Goal: Navigation & Orientation: Find specific page/section

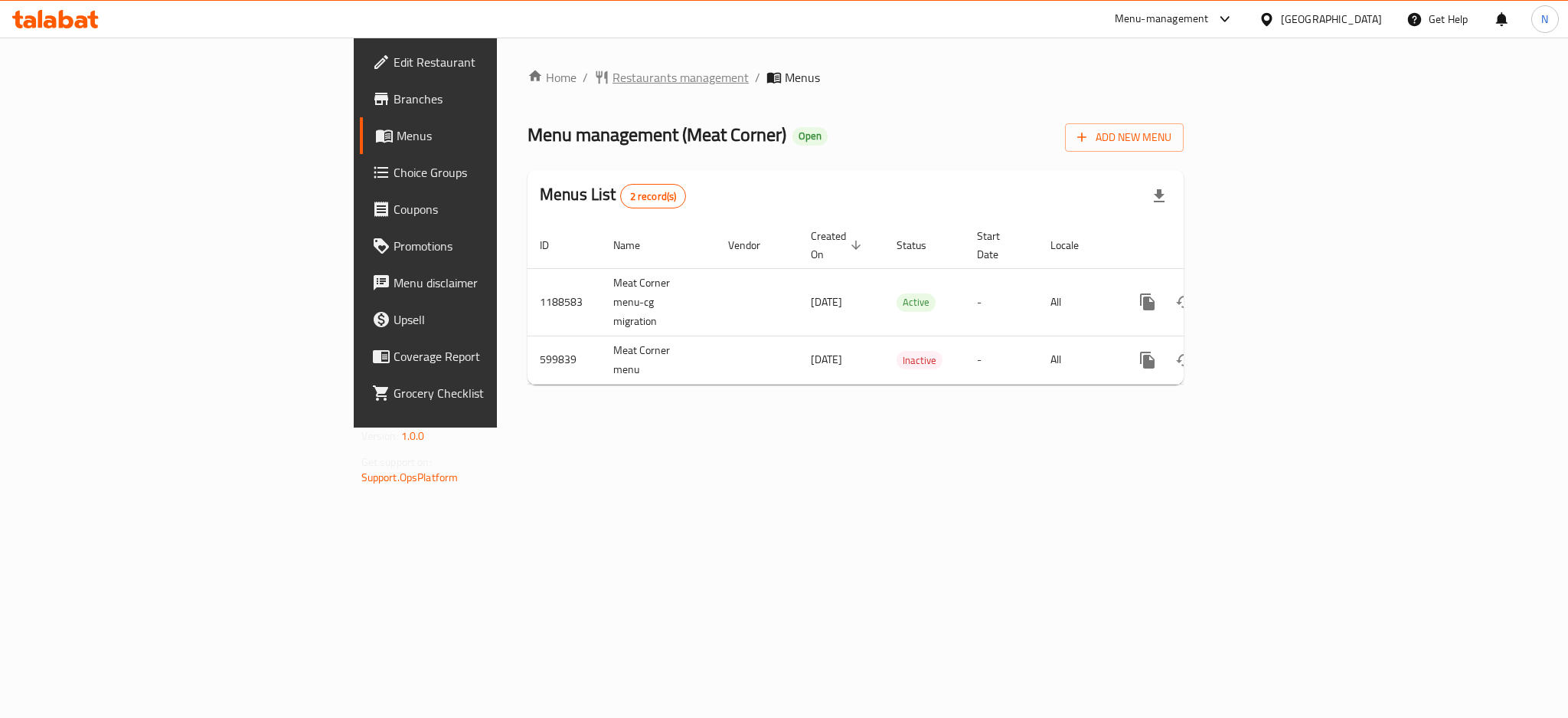
click at [612, 74] on span "Restaurants management" at bounding box center [680, 77] width 136 height 18
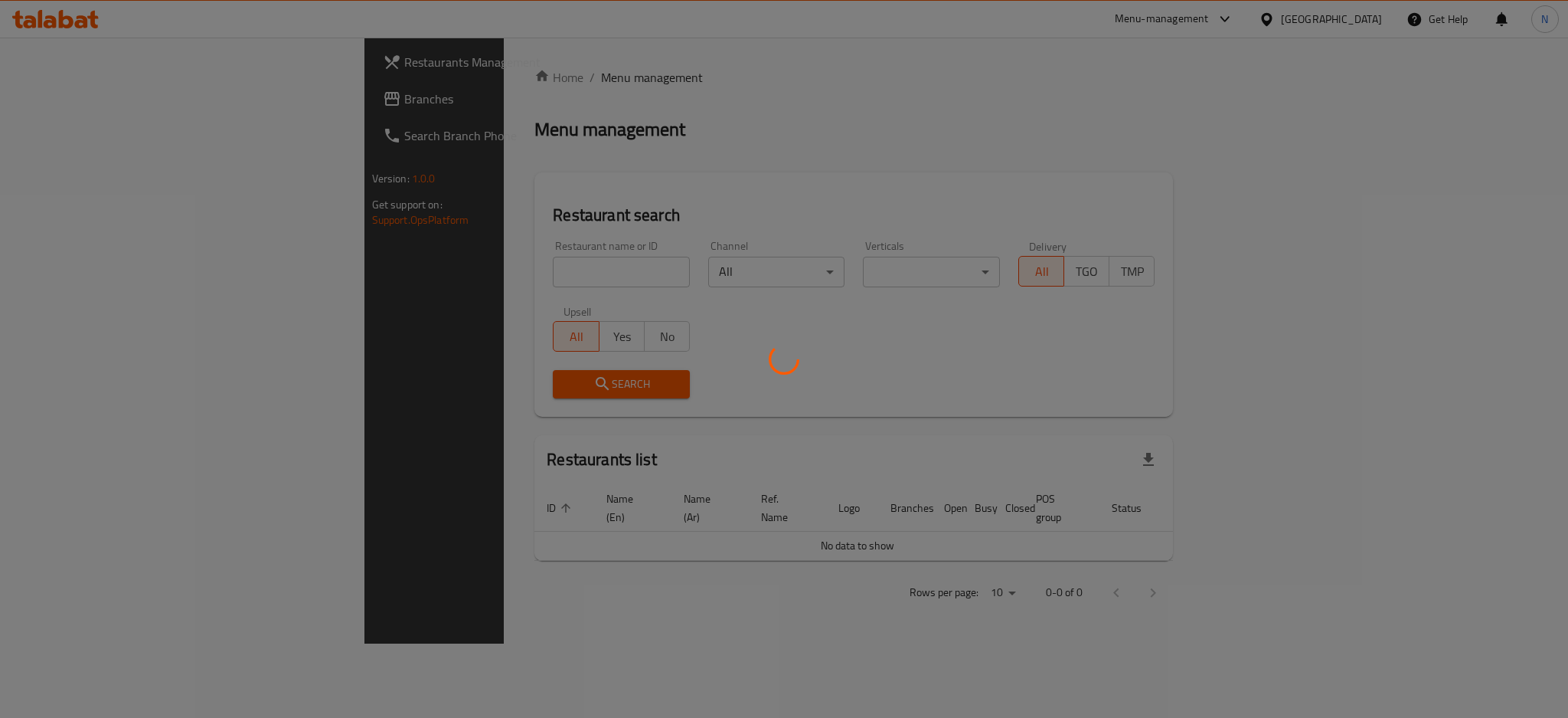
click at [58, 109] on div at bounding box center [784, 359] width 1568 height 718
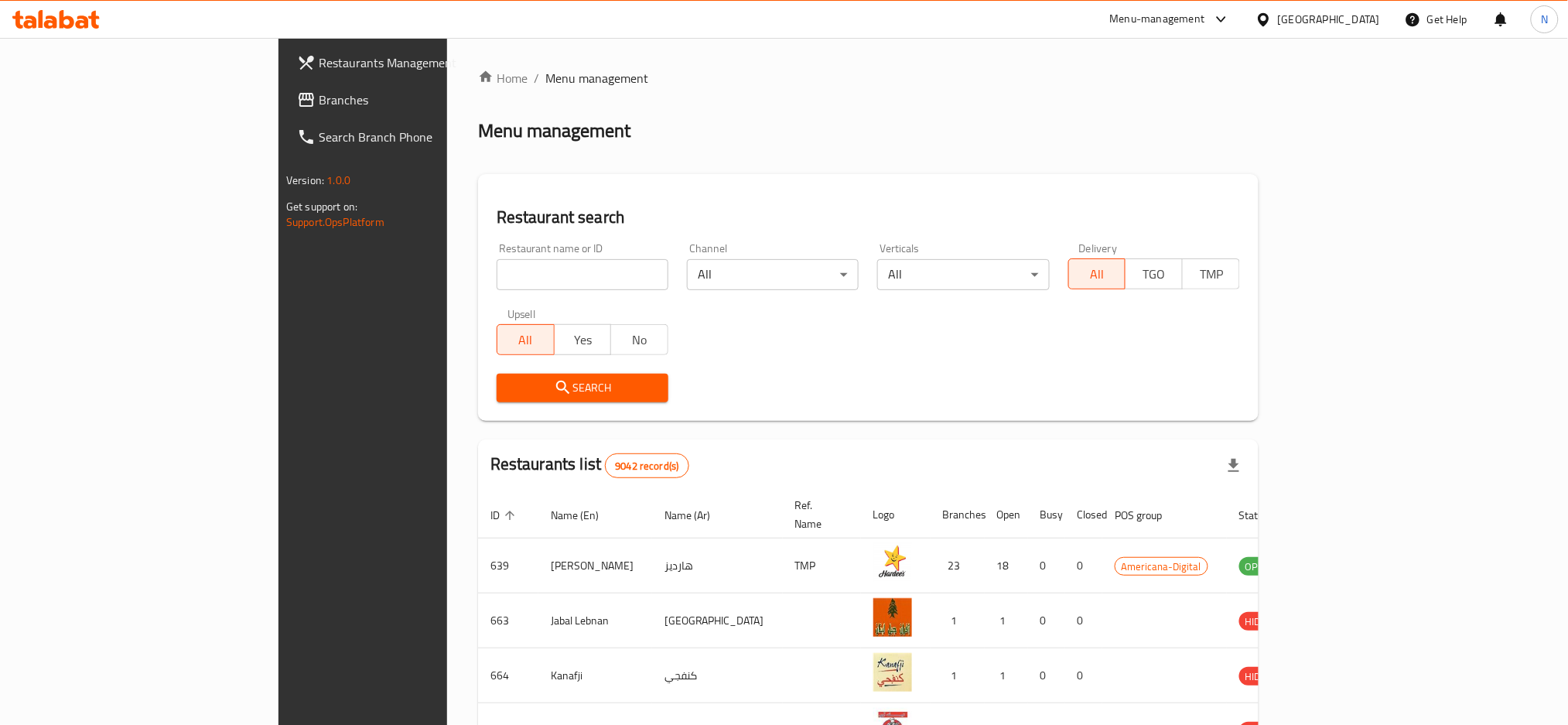
click at [319, 109] on span "Branches" at bounding box center [423, 100] width 209 height 18
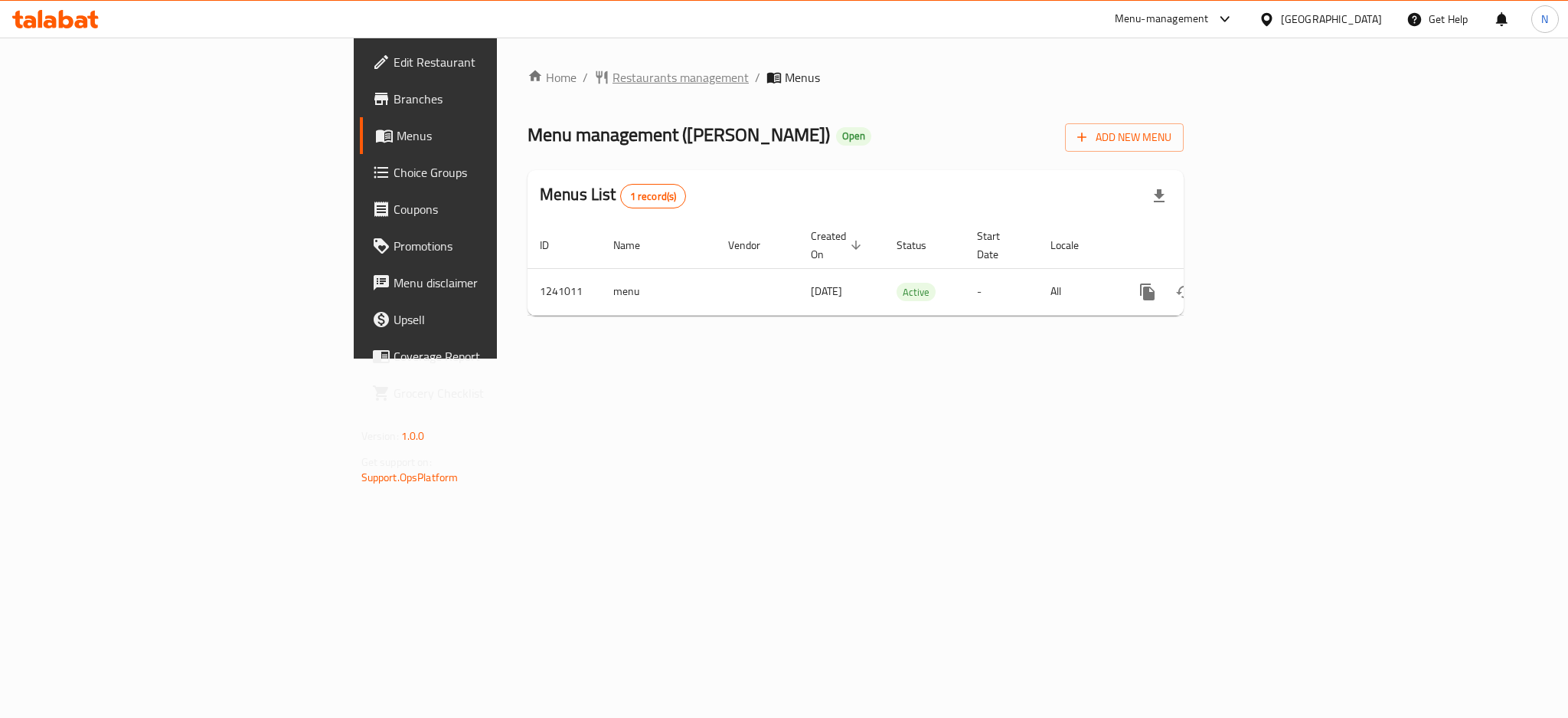
click at [612, 68] on span "Restaurants management" at bounding box center [680, 77] width 136 height 18
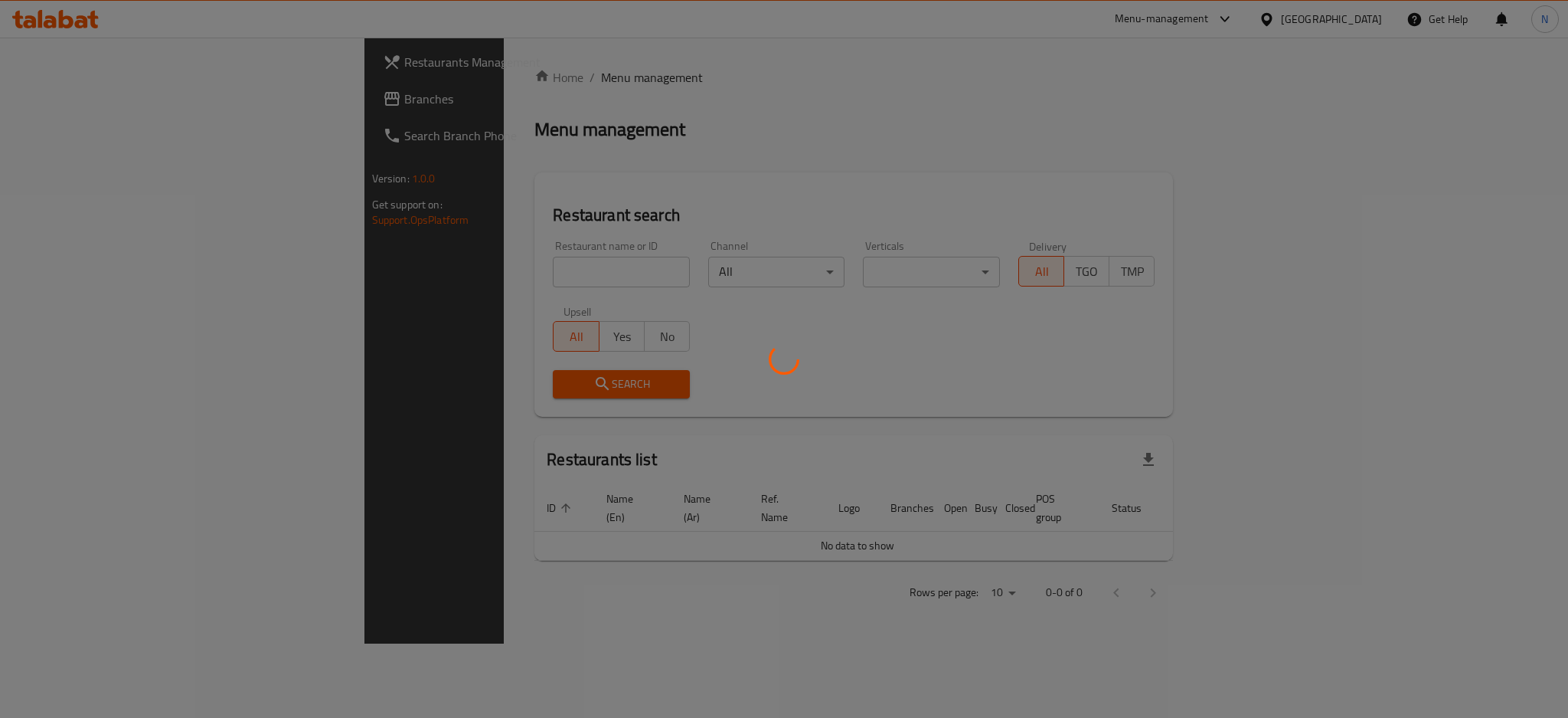
click at [75, 100] on div at bounding box center [784, 359] width 1568 height 718
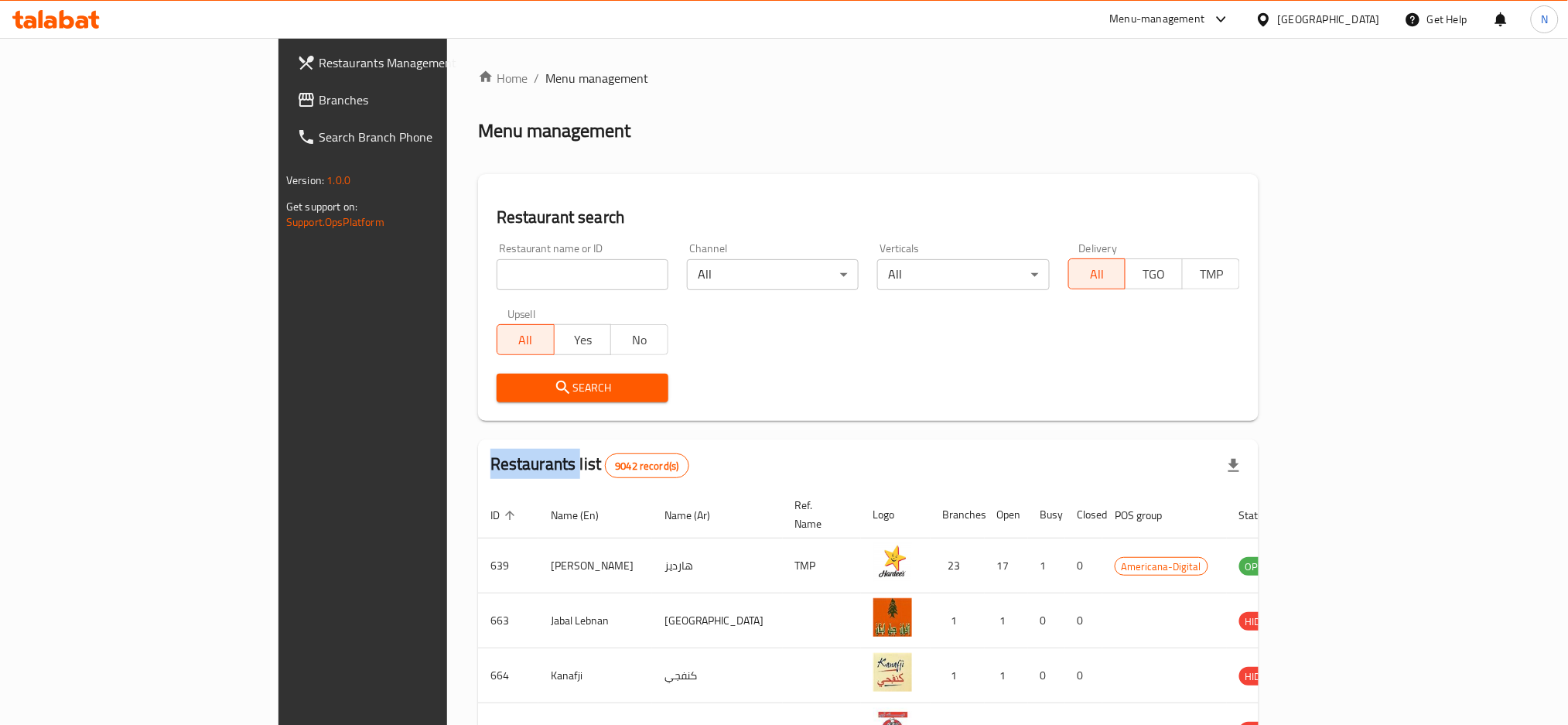
click at [76, 101] on div at bounding box center [784, 362] width 1568 height 725
click at [319, 101] on span "Branches" at bounding box center [423, 100] width 209 height 18
